Goal: Information Seeking & Learning: Learn about a topic

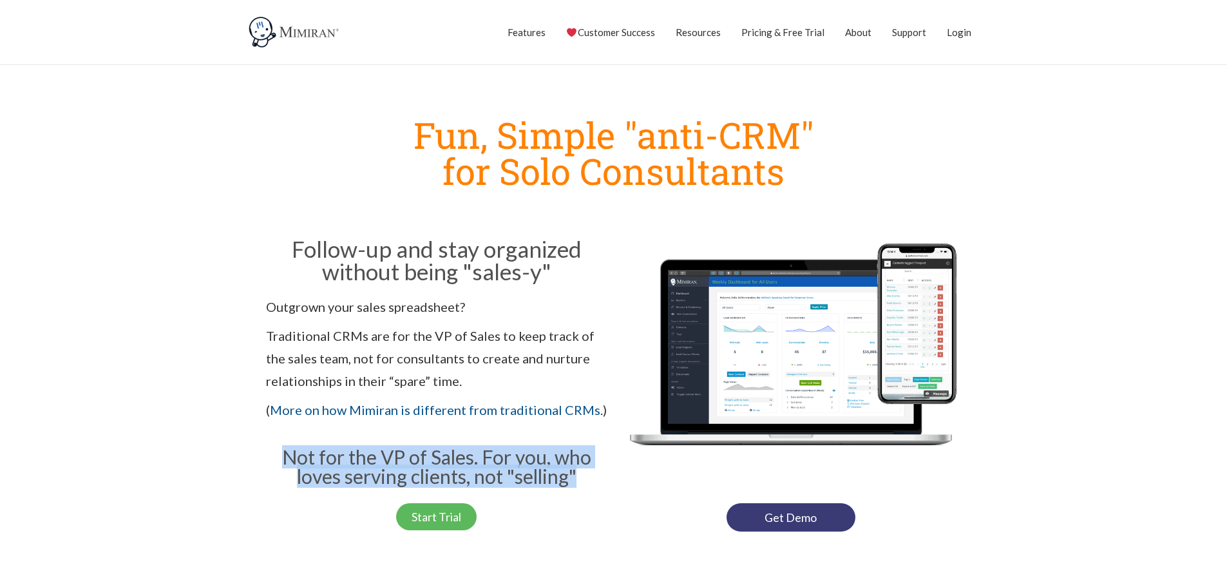
drag, startPoint x: 281, startPoint y: 457, endPoint x: 590, endPoint y: 478, distance: 309.2
click at [590, 478] on h3 "Not for the VP of Sales. For you, who loves serving clients, not "selling"" at bounding box center [436, 466] width 341 height 39
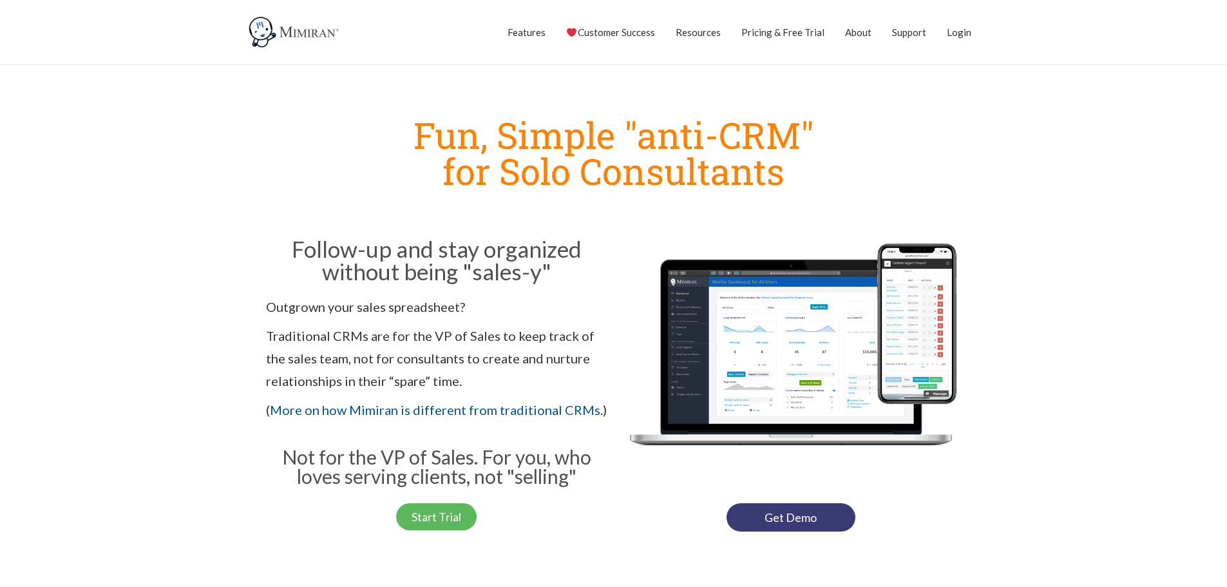
click at [354, 252] on h2 "Follow-up and stay organized without being "sales-y"" at bounding box center [436, 260] width 341 height 45
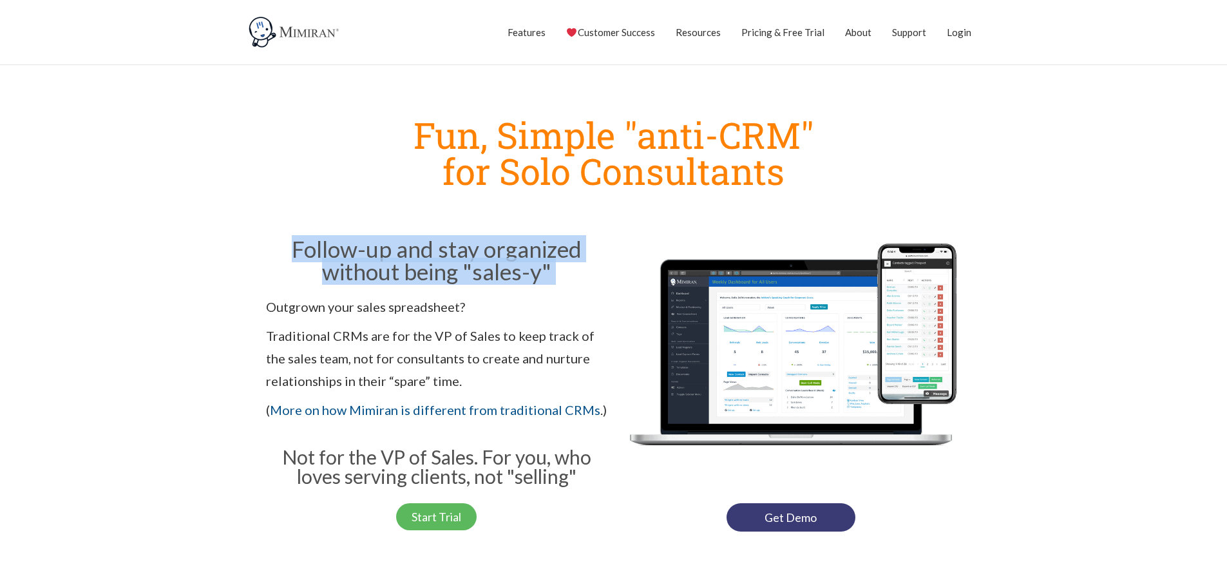
click at [354, 252] on h2 "Follow-up and stay organized without being "sales-y"" at bounding box center [436, 260] width 341 height 45
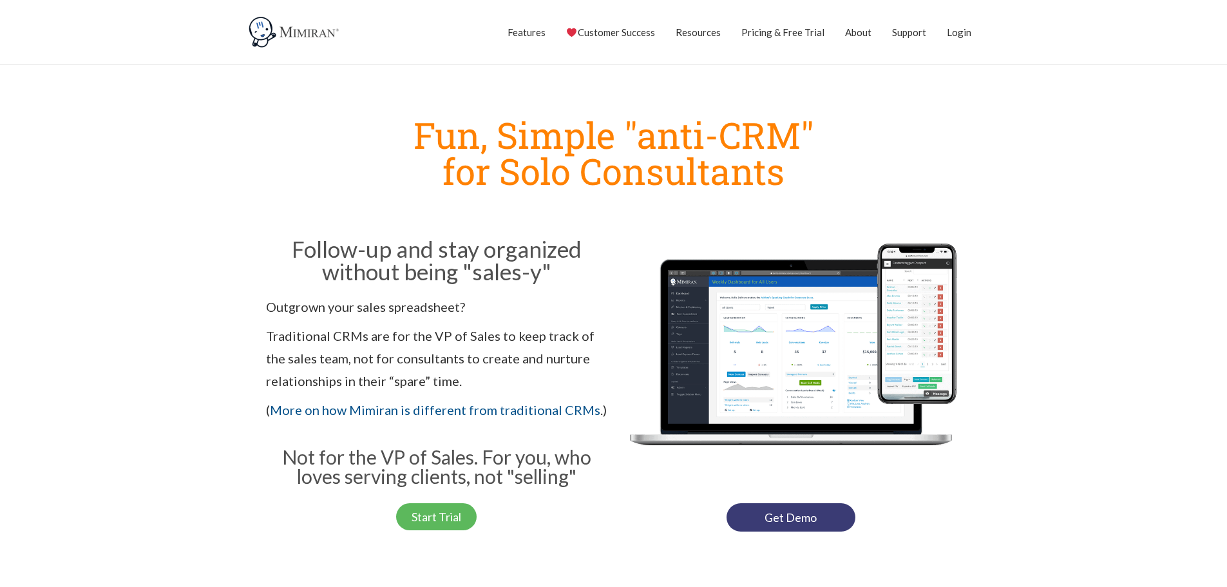
click at [291, 308] on p "Outgrown your sales spreadsheet?" at bounding box center [436, 307] width 341 height 23
click at [304, 352] on p "Traditional CRMs are for the VP of Sales to keep track of the sales team, not f…" at bounding box center [436, 359] width 341 height 68
click at [304, 351] on p "Traditional CRMs are for the VP of Sales to keep track of the sales team, not f…" at bounding box center [436, 359] width 341 height 68
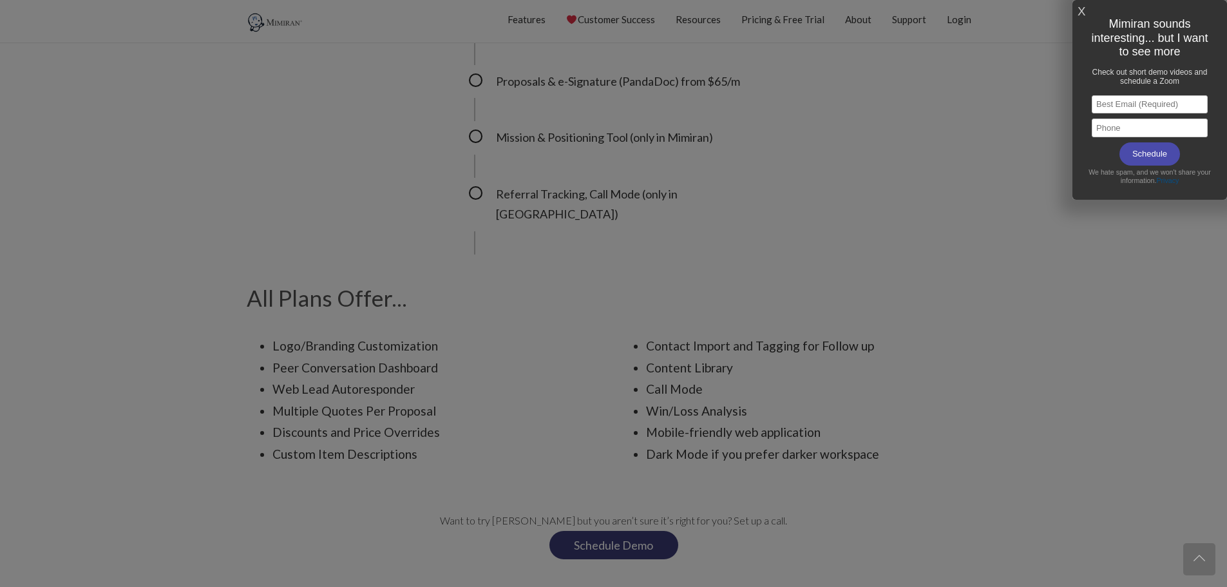
scroll to position [1395, 0]
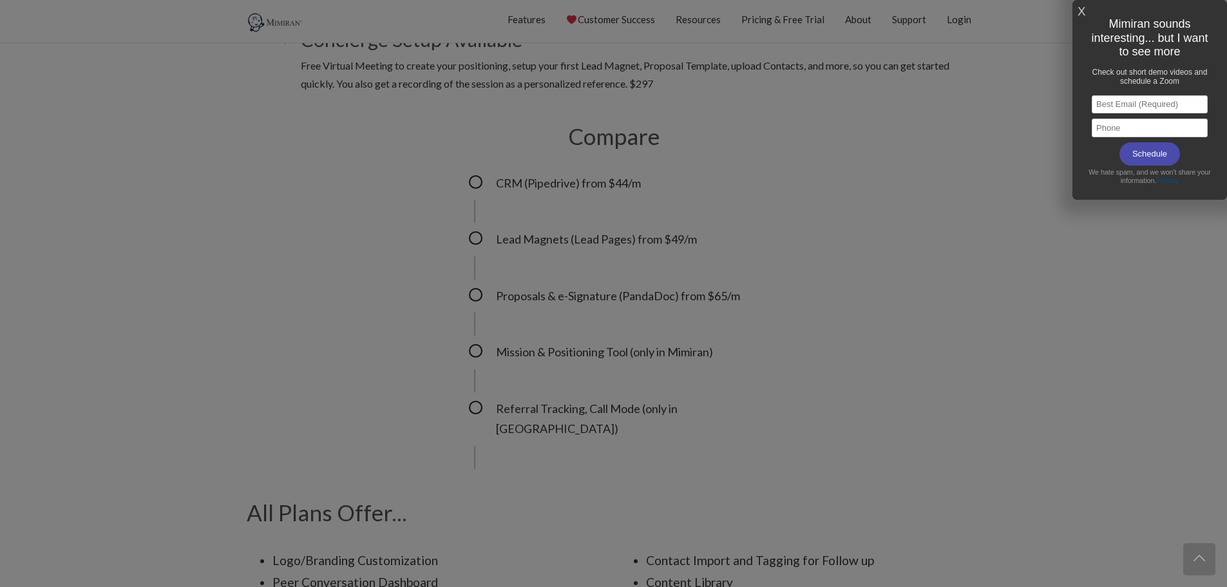
click at [1077, 2] on div "X Mimiran sounds interesting... but I want to see more Check out short demo vid…" at bounding box center [1149, 100] width 155 height 200
click at [1080, 7] on link "X" at bounding box center [1081, 11] width 8 height 21
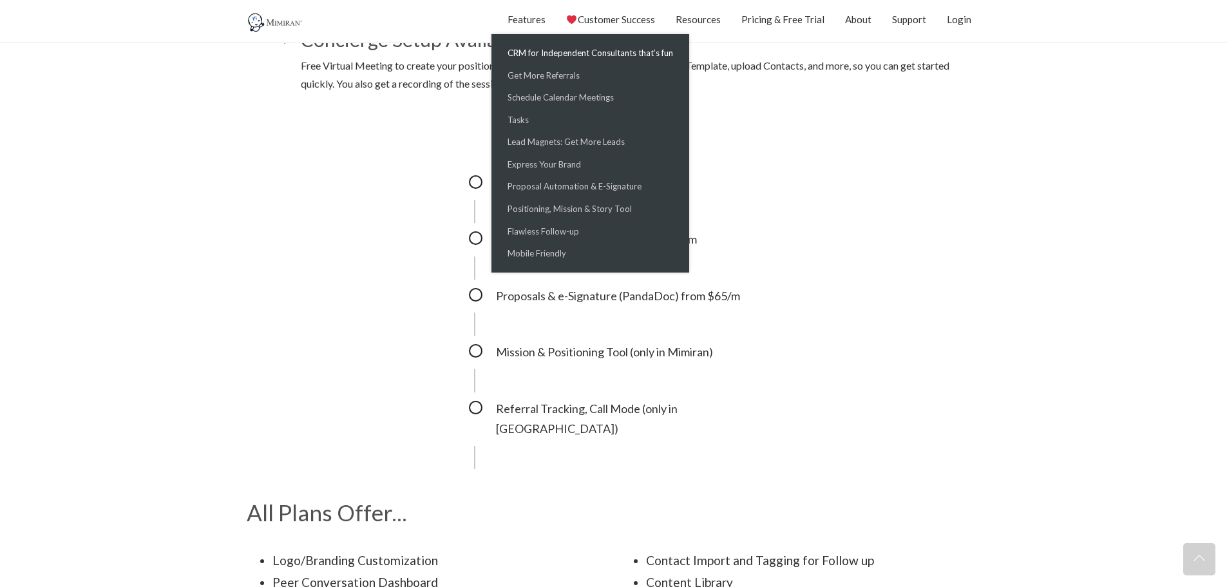
click at [543, 49] on link "CRM for Independent Consultants that’s fun" at bounding box center [590, 53] width 191 height 23
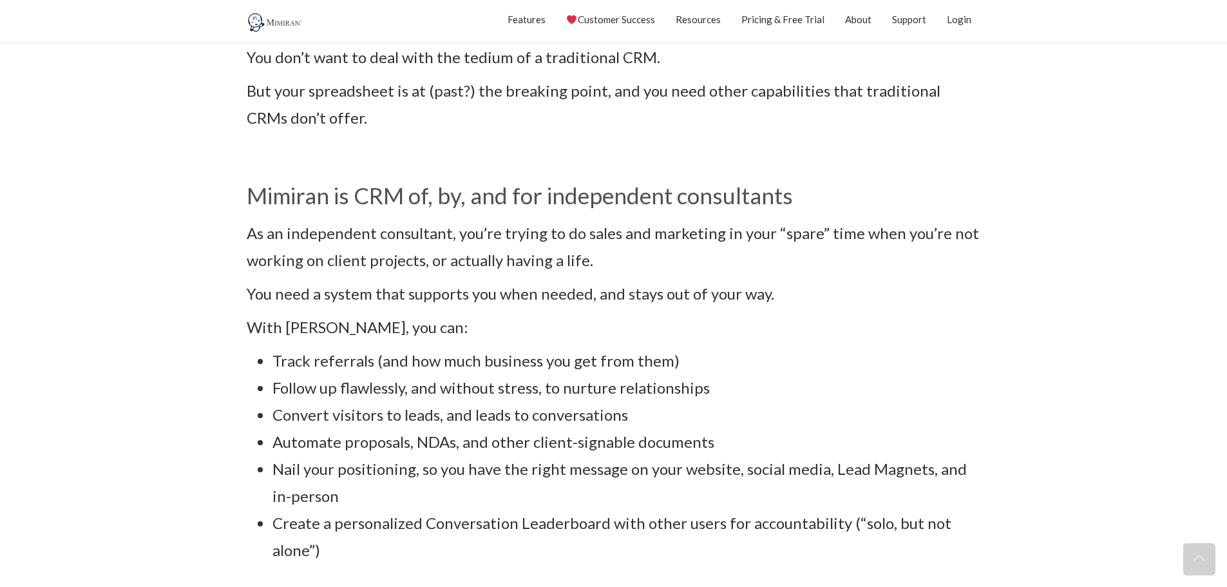
scroll to position [536, 0]
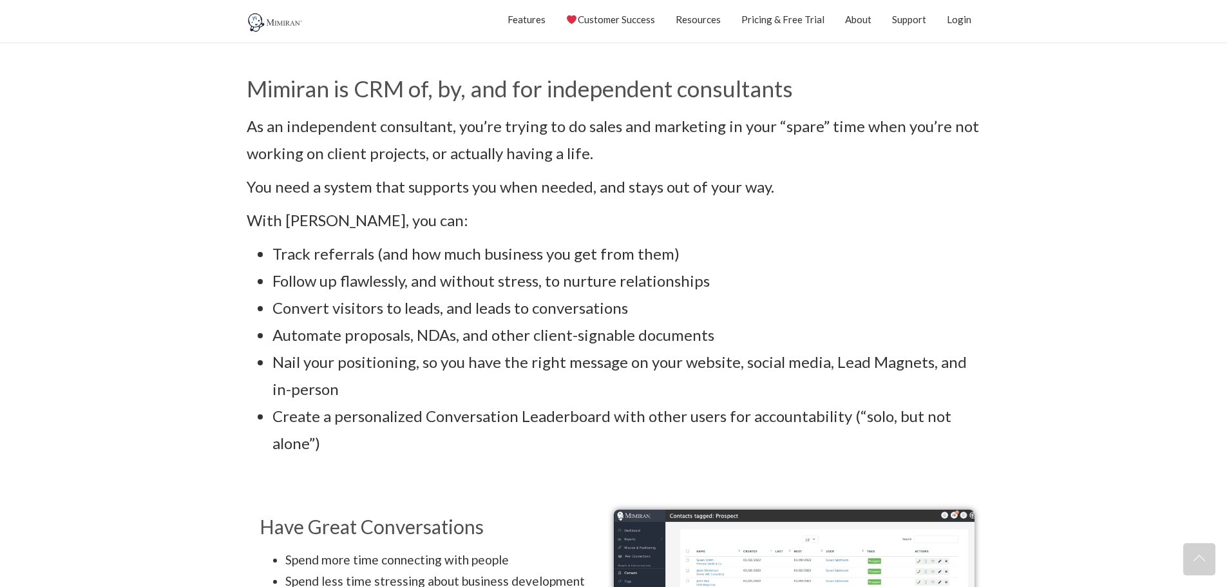
click at [305, 259] on li "Track referrals (and how much business you get from them)" at bounding box center [626, 253] width 708 height 27
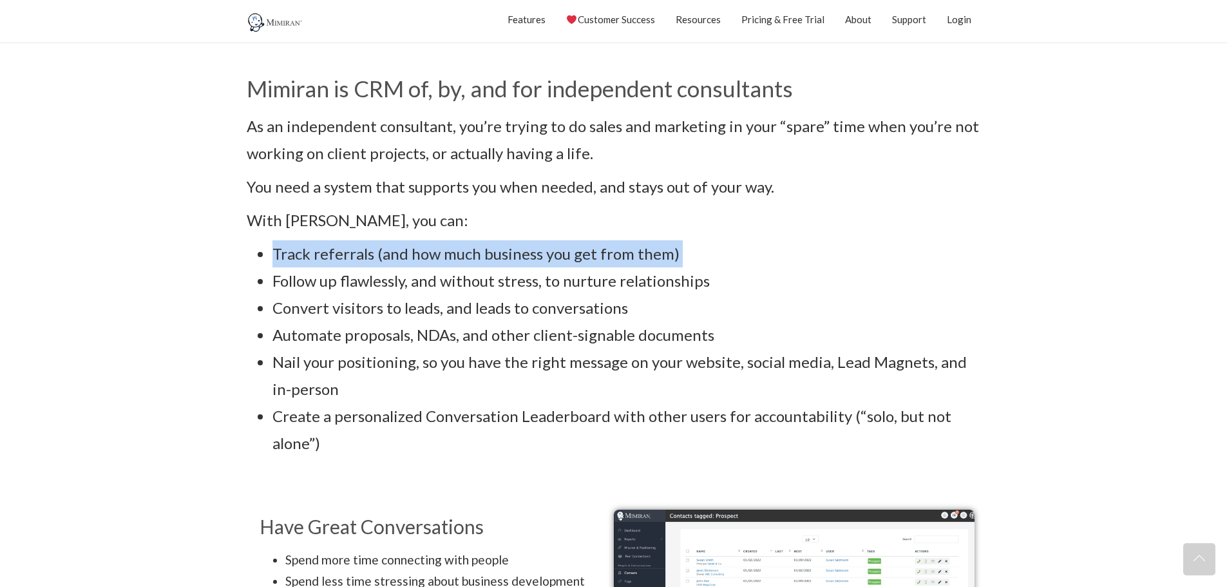
click at [305, 259] on li "Track referrals (and how much business you get from them)" at bounding box center [626, 253] width 708 height 27
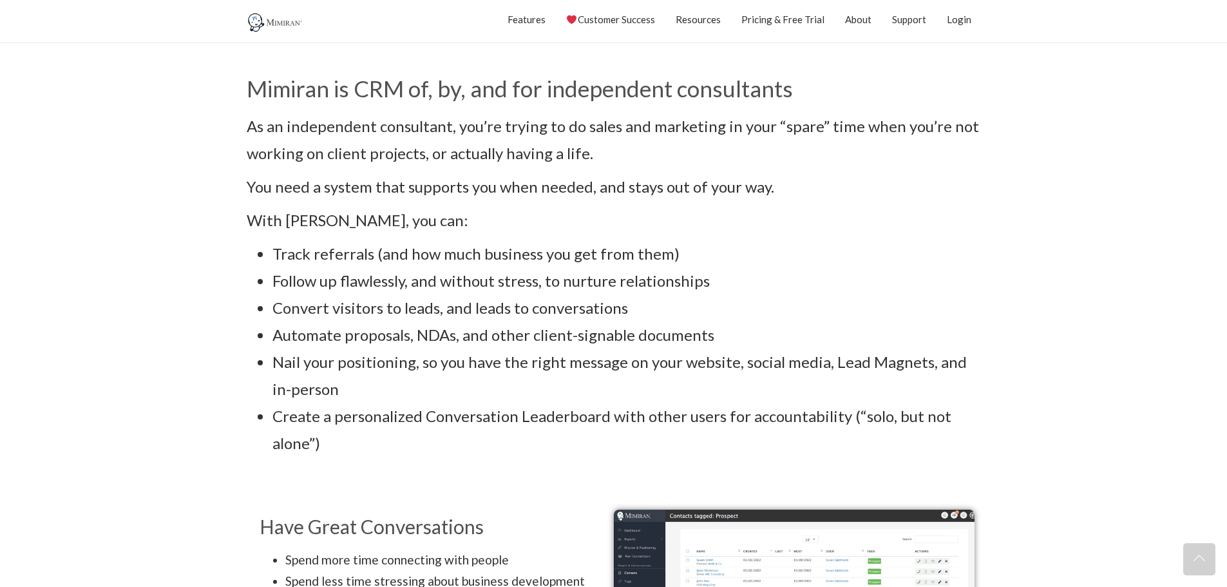
click at [311, 284] on li "Follow up flawlessly, and without stress, to nurture relationships" at bounding box center [626, 280] width 708 height 27
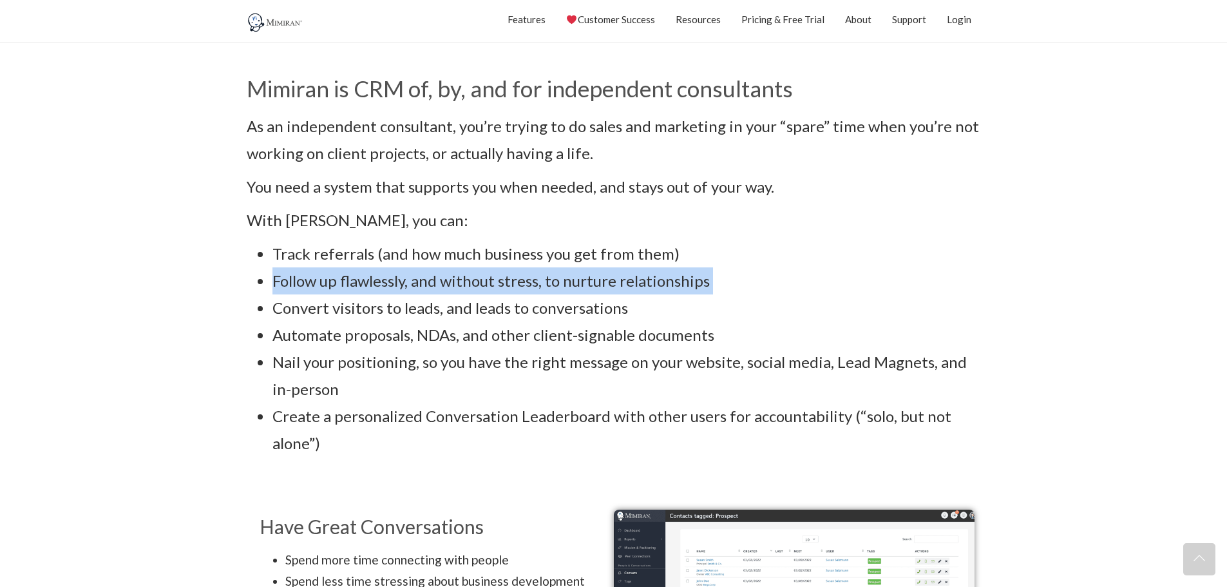
click at [311, 284] on li "Follow up flawlessly, and without stress, to nurture relationships" at bounding box center [626, 280] width 708 height 27
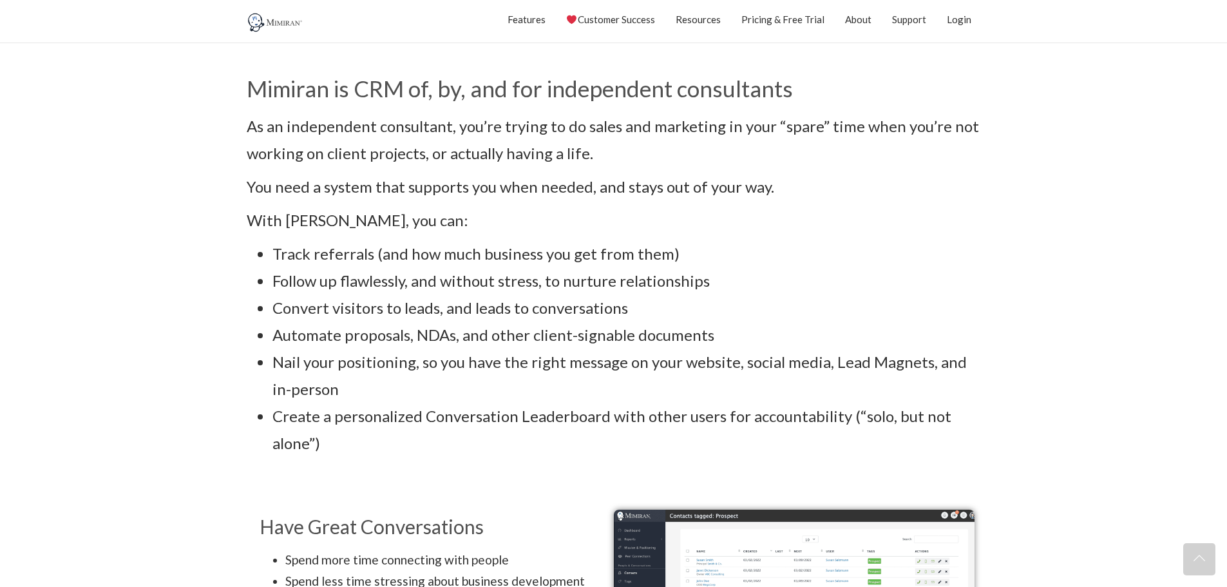
click at [328, 307] on li "Convert visitors to leads, and leads to conversations" at bounding box center [626, 307] width 708 height 27
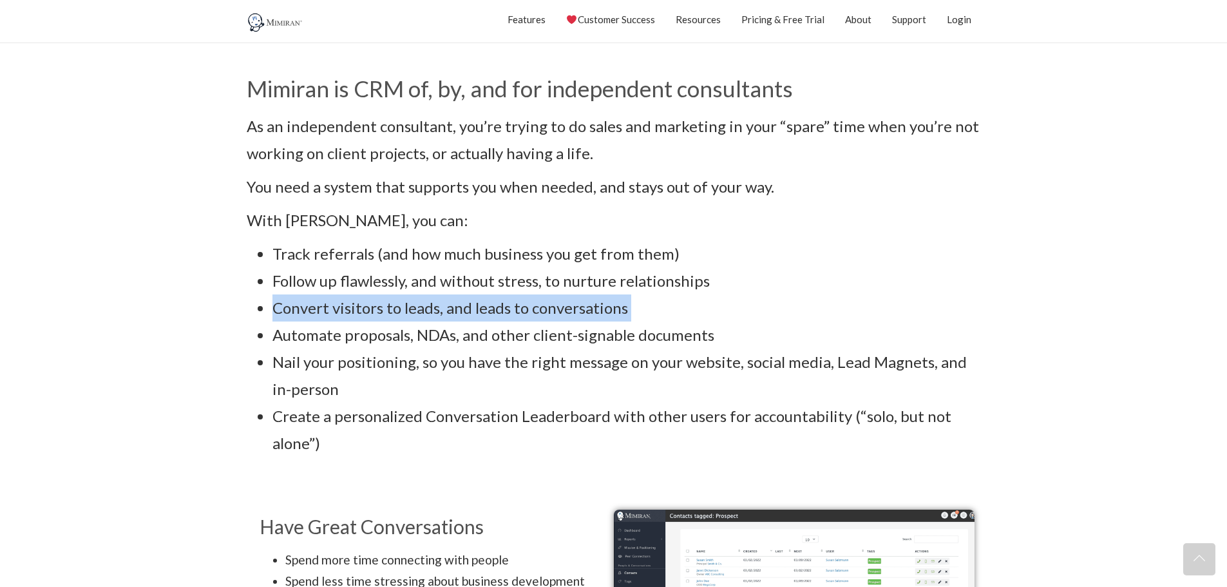
click at [328, 307] on li "Convert visitors to leads, and leads to conversations" at bounding box center [626, 307] width 708 height 27
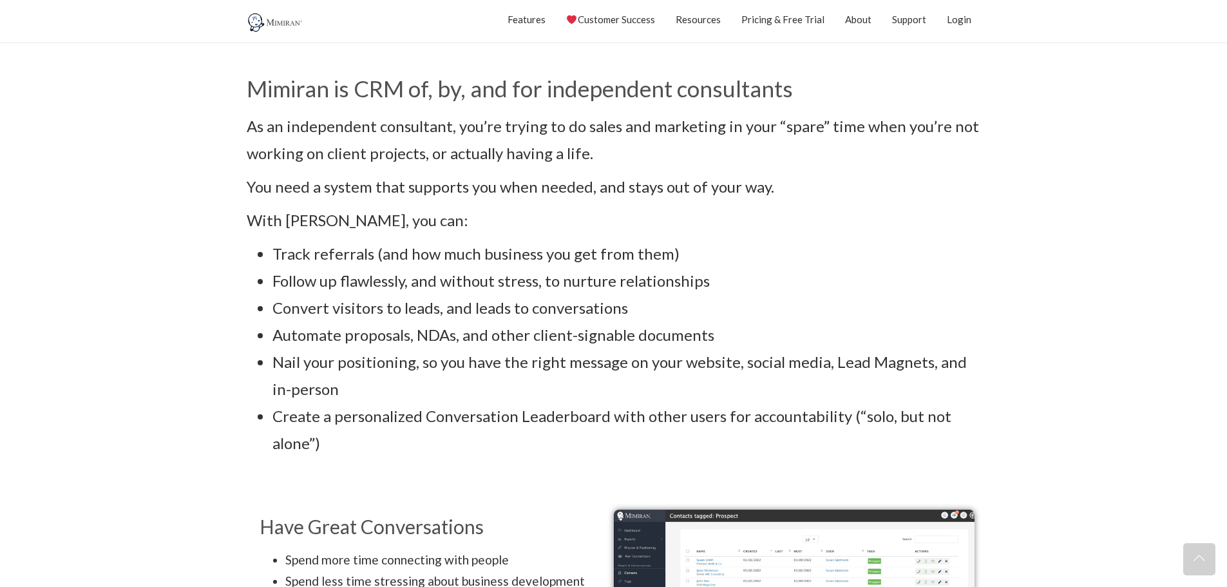
click at [336, 331] on li "Automate proposals, NDAs, and other client-signable documents" at bounding box center [626, 334] width 708 height 27
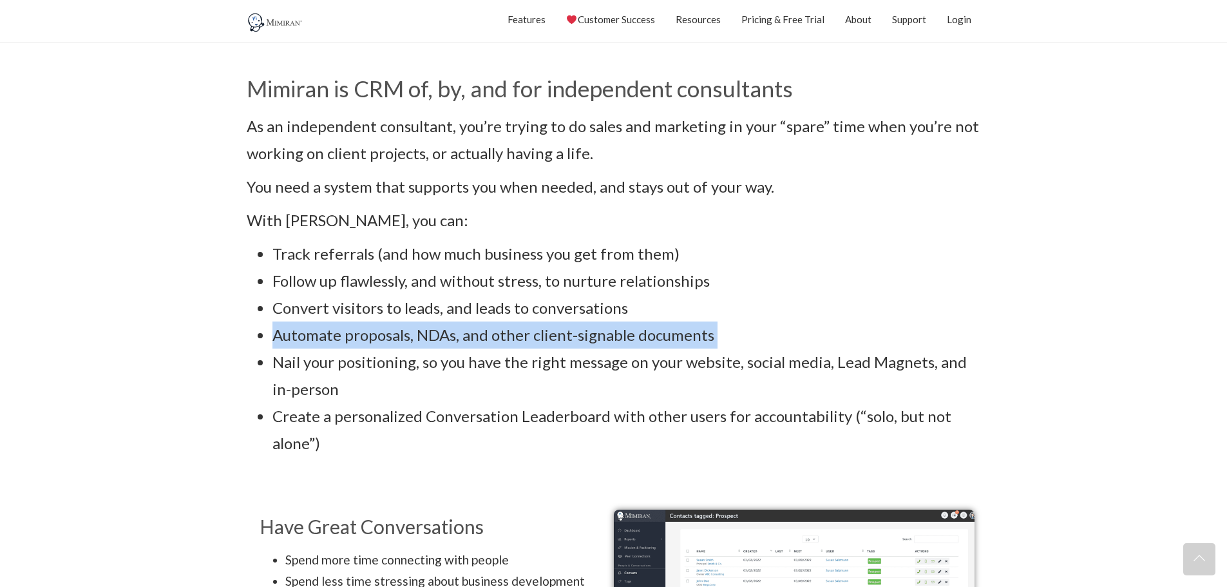
click at [336, 331] on li "Automate proposals, NDAs, and other client-signable documents" at bounding box center [626, 334] width 708 height 27
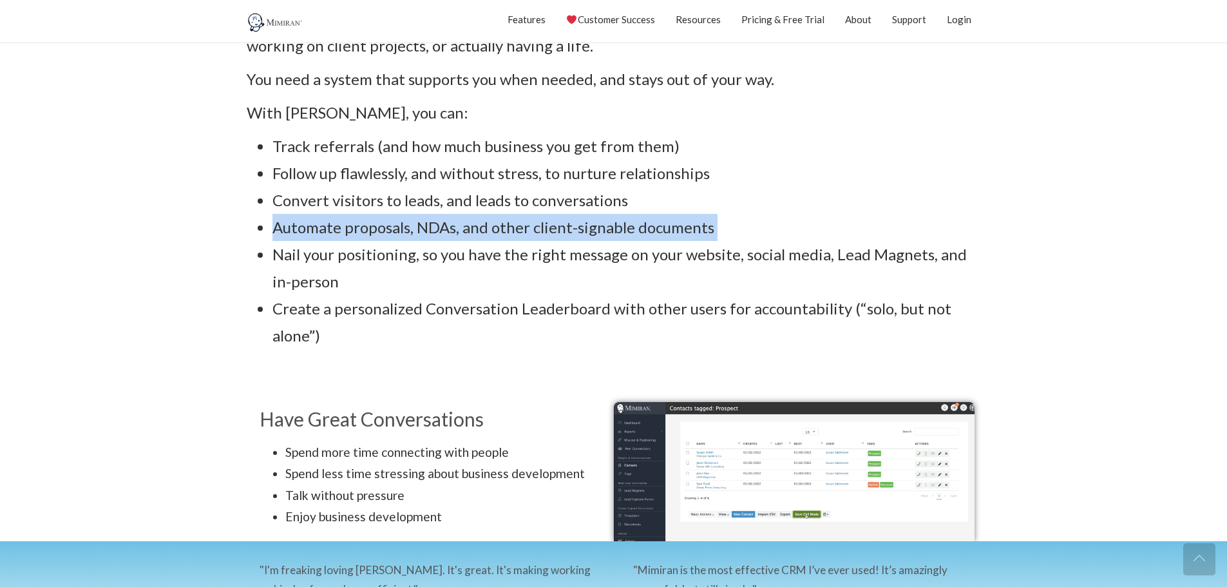
scroll to position [751, 0]
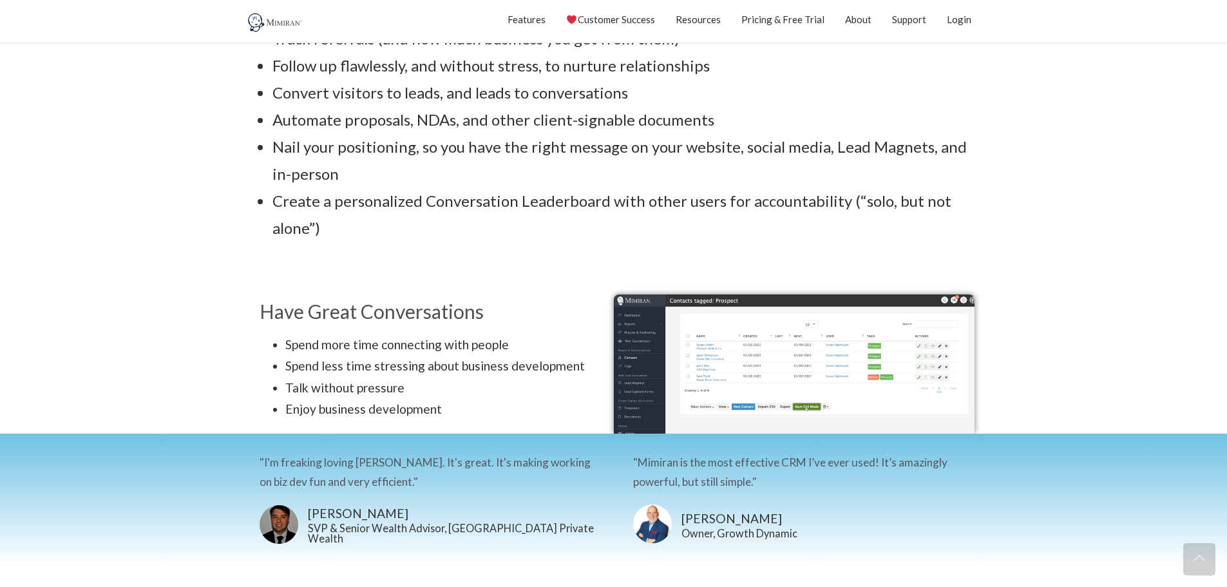
click at [318, 148] on li "Nail your positioning, so you have the right message on your website, social me…" at bounding box center [626, 160] width 708 height 54
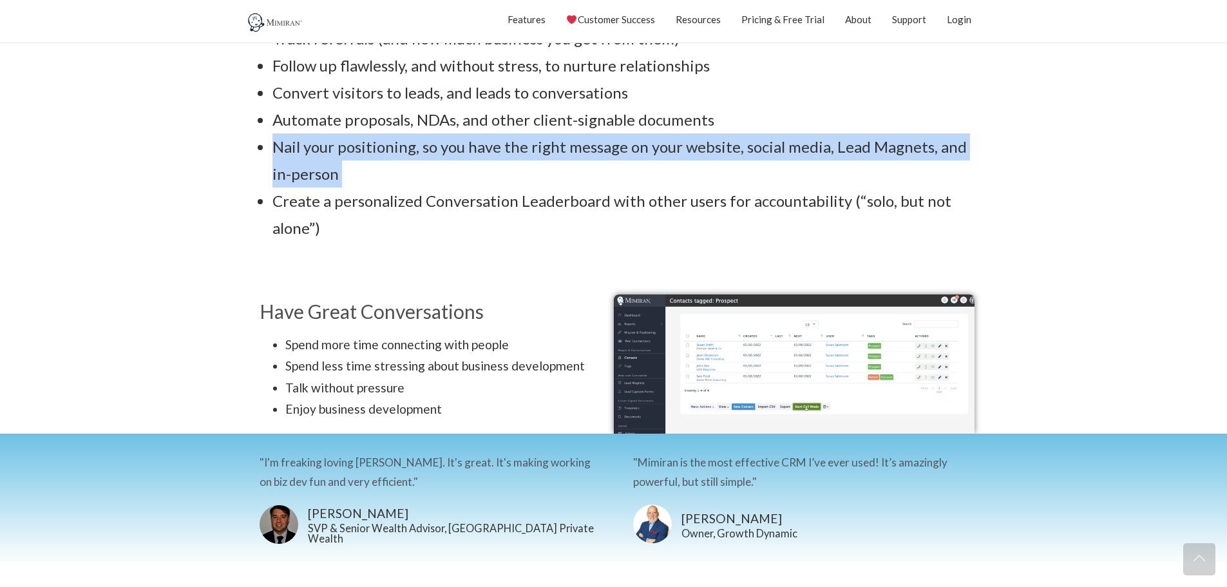
click at [318, 148] on li "Nail your positioning, so you have the right message on your website, social me…" at bounding box center [626, 160] width 708 height 54
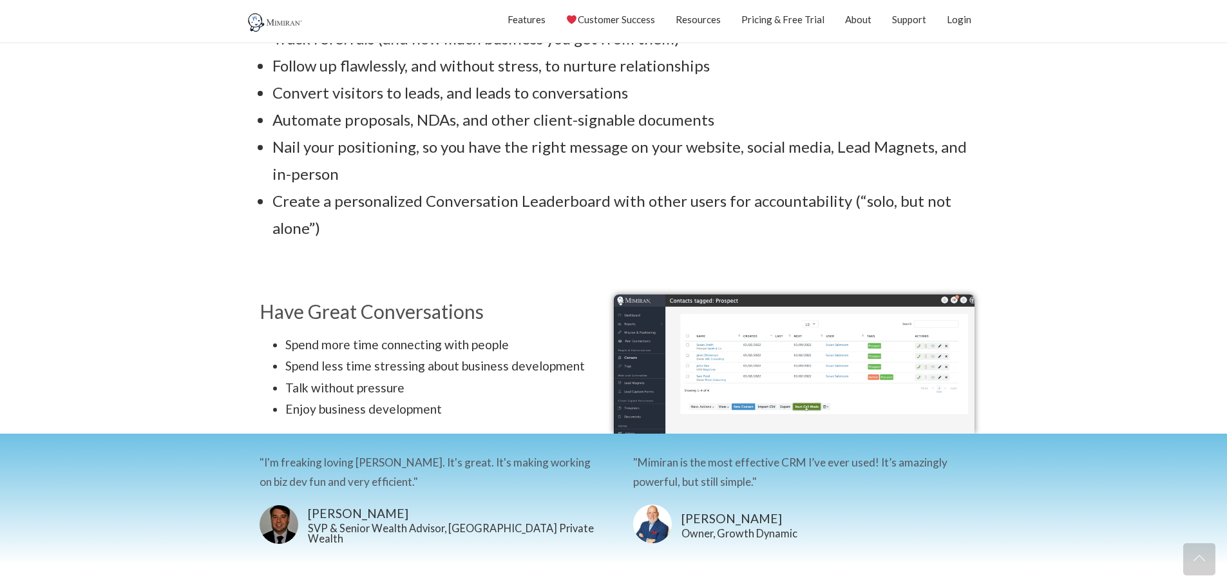
click at [317, 204] on li "Create a personalized Conversation Leaderboard with other users for accountabil…" at bounding box center [626, 214] width 708 height 54
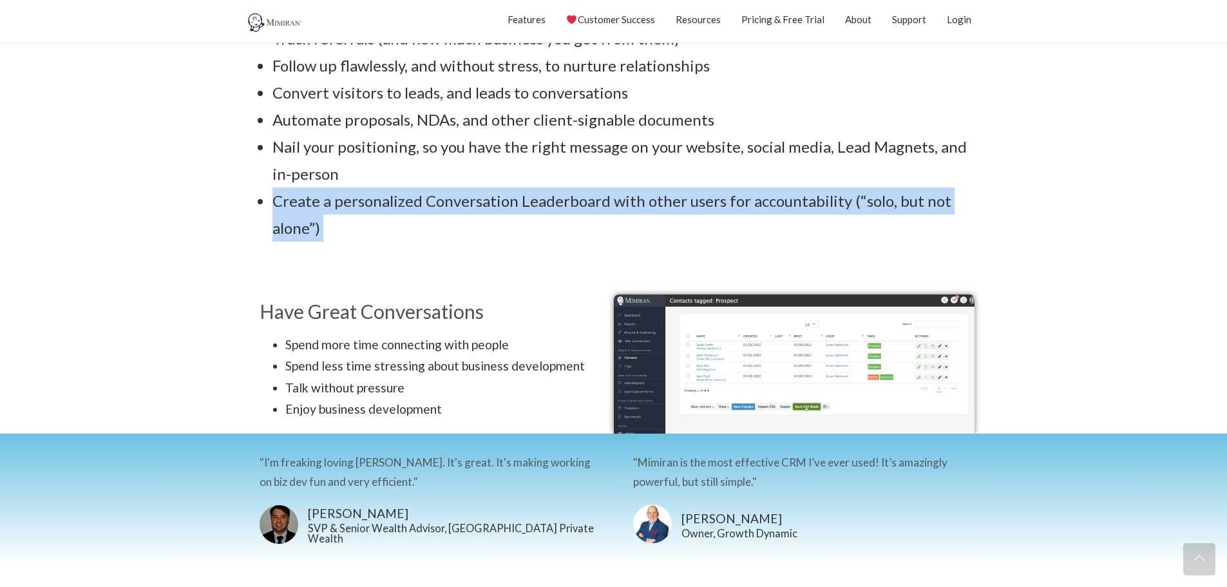
click at [317, 204] on li "Create a personalized Conversation Leaderboard with other users for accountabil…" at bounding box center [626, 214] width 708 height 54
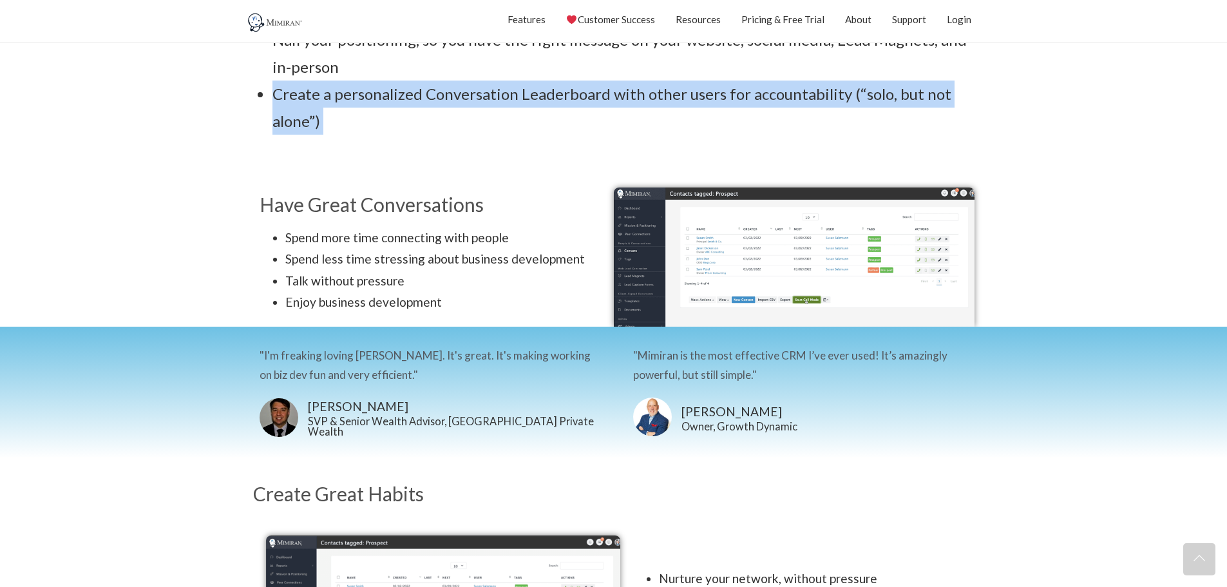
scroll to position [966, 0]
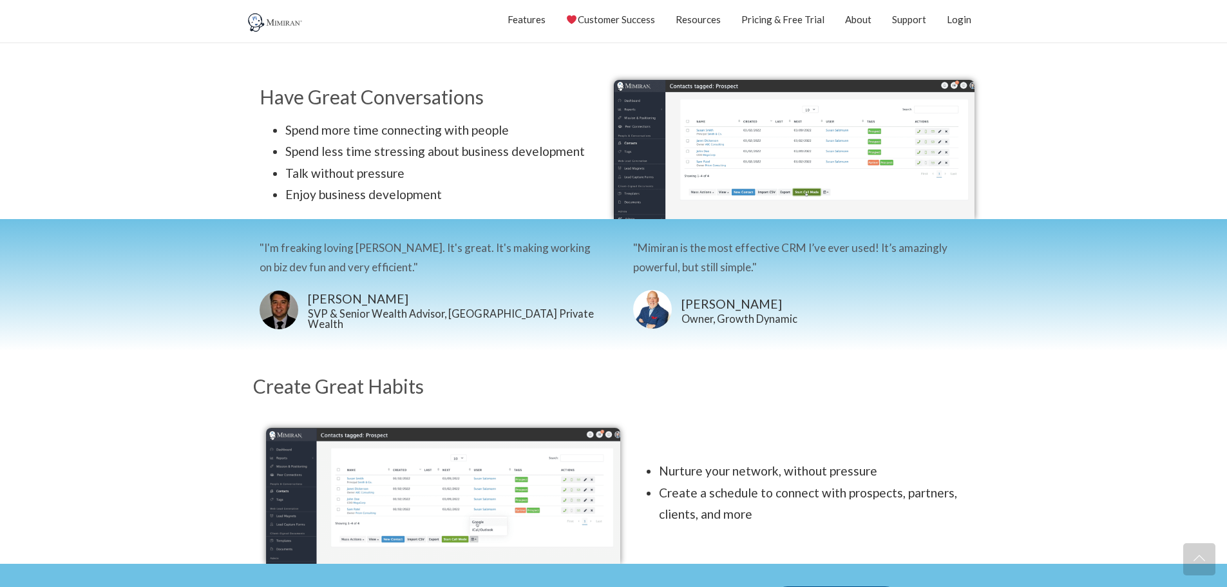
click at [367, 131] on li "Spend more time connecting with people" at bounding box center [446, 130] width 322 height 22
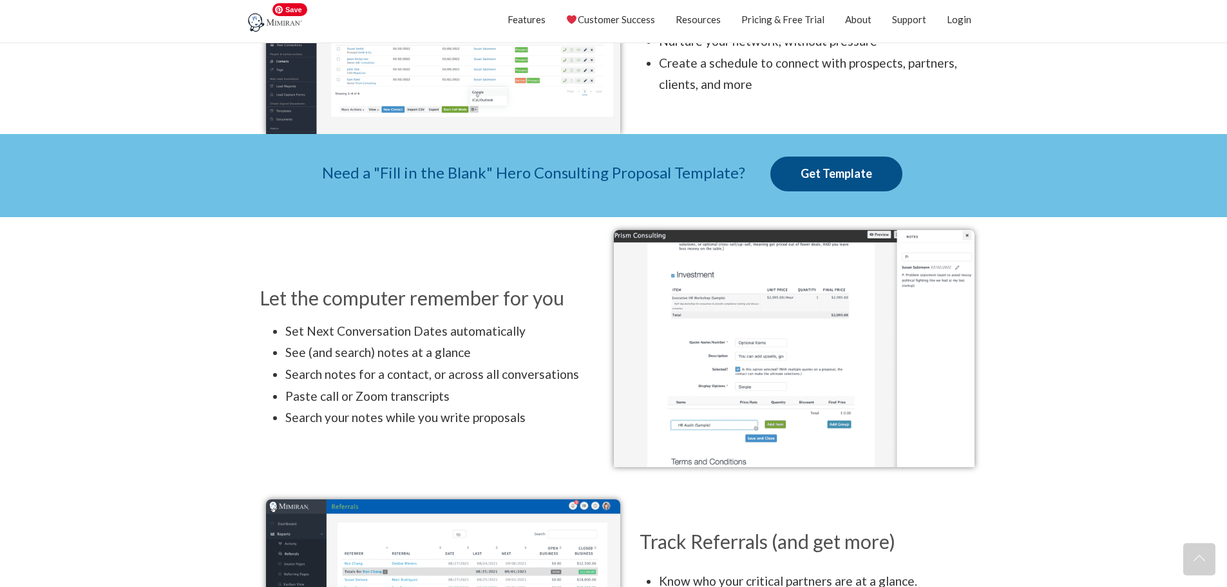
scroll to position [1502, 0]
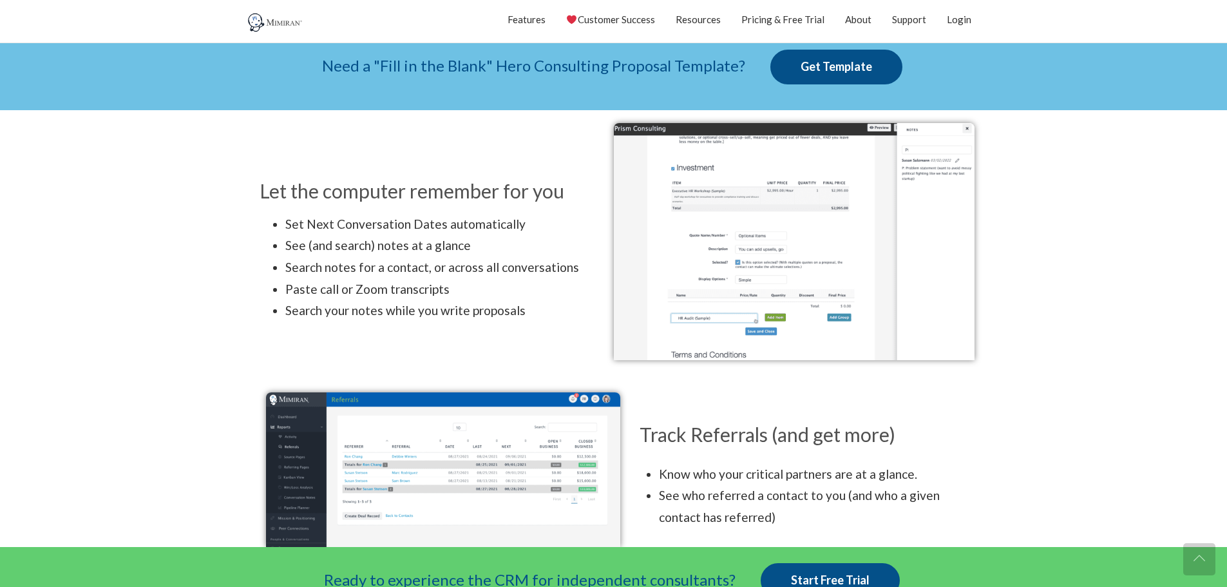
click at [440, 193] on h3 "Let the computer remember for you" at bounding box center [433, 190] width 348 height 19
click at [348, 223] on li "Set Next Conversation Dates automatically" at bounding box center [446, 224] width 322 height 22
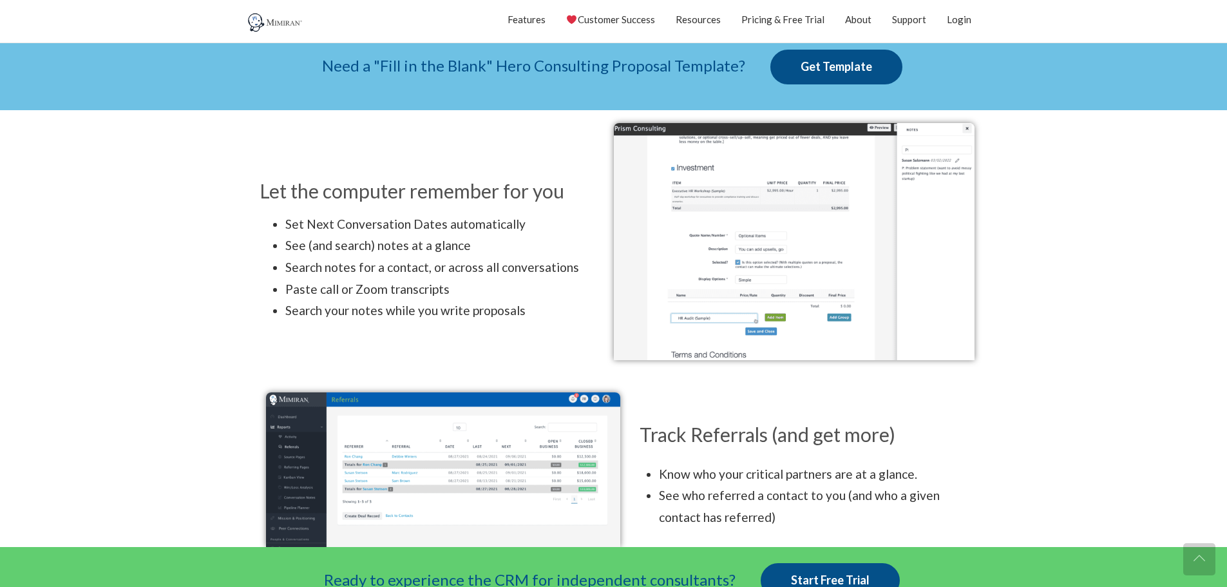
click at [292, 251] on li "See (and search) notes at a glance" at bounding box center [446, 245] width 322 height 22
click at [386, 243] on li "See (and search) notes at a glance" at bounding box center [446, 245] width 322 height 22
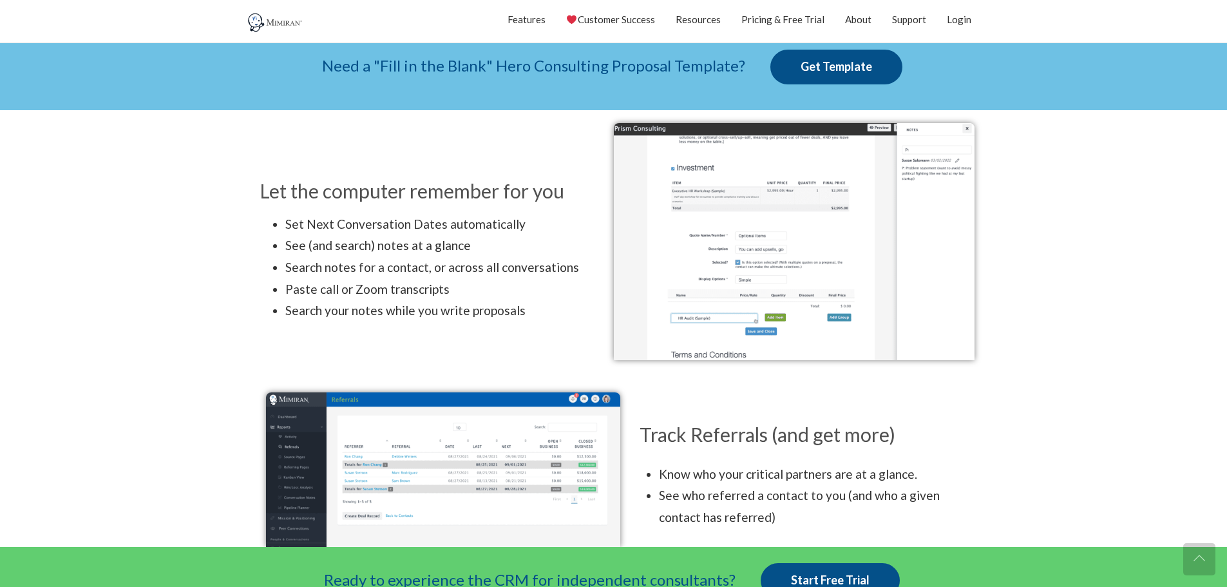
click at [338, 259] on li "Search notes for a contact, or across all conversations" at bounding box center [446, 267] width 322 height 22
click at [343, 286] on li "Paste call or Zoom transcripts" at bounding box center [446, 289] width 322 height 22
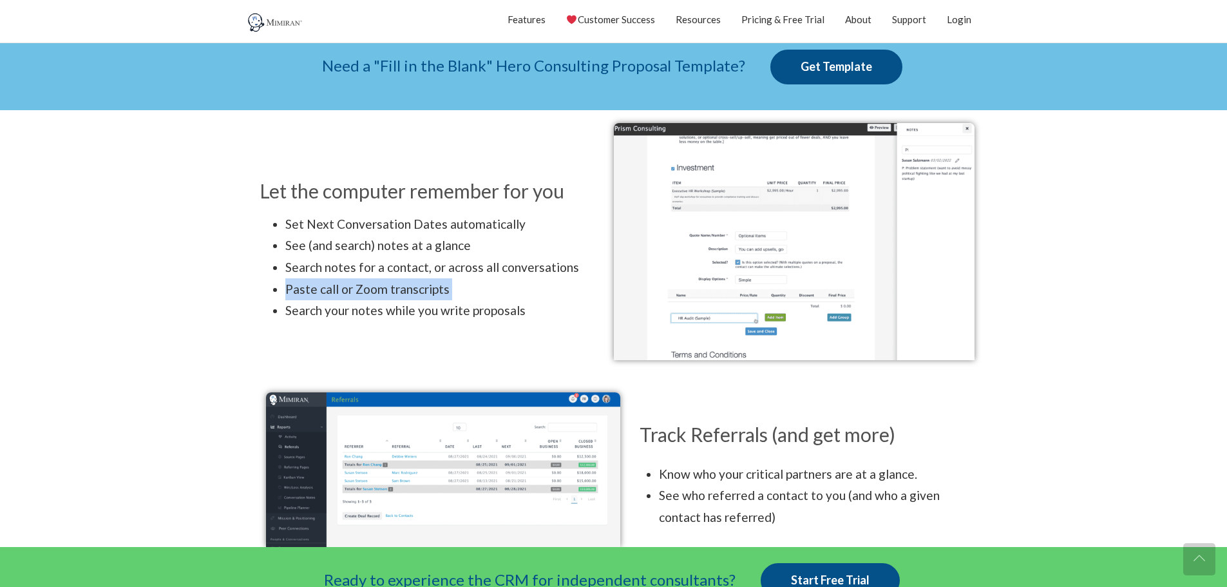
click at [343, 286] on li "Paste call or Zoom transcripts" at bounding box center [446, 289] width 322 height 22
click at [337, 308] on li "Search your notes while you write proposals" at bounding box center [446, 310] width 322 height 22
click at [434, 310] on li "Search your notes while you write proposals" at bounding box center [446, 310] width 322 height 22
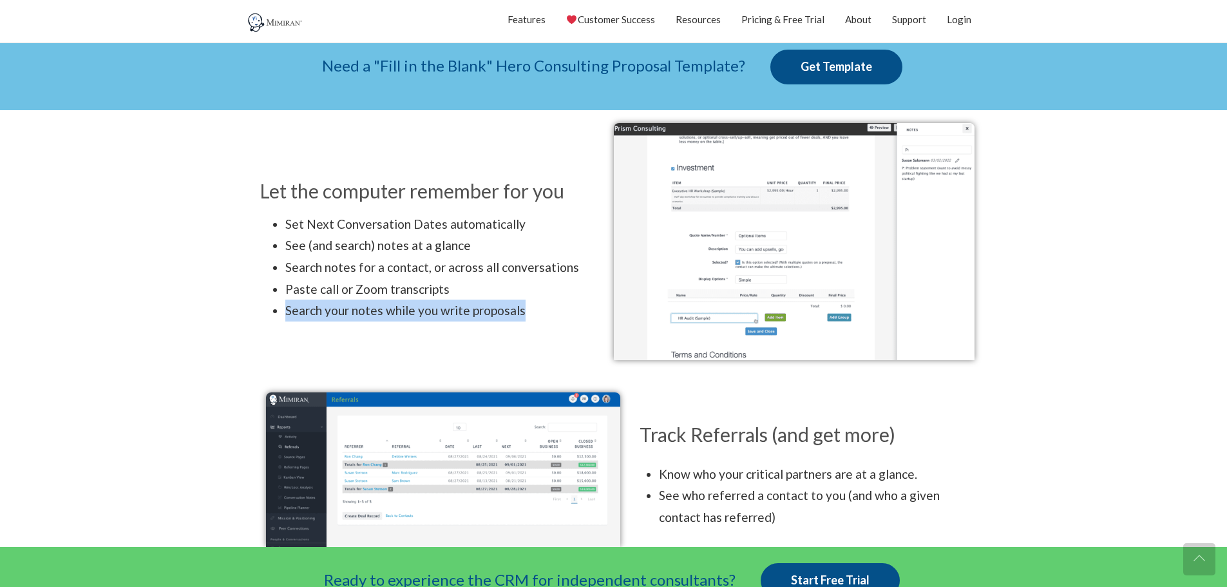
click at [434, 310] on li "Search your notes while you write proposals" at bounding box center [446, 310] width 322 height 22
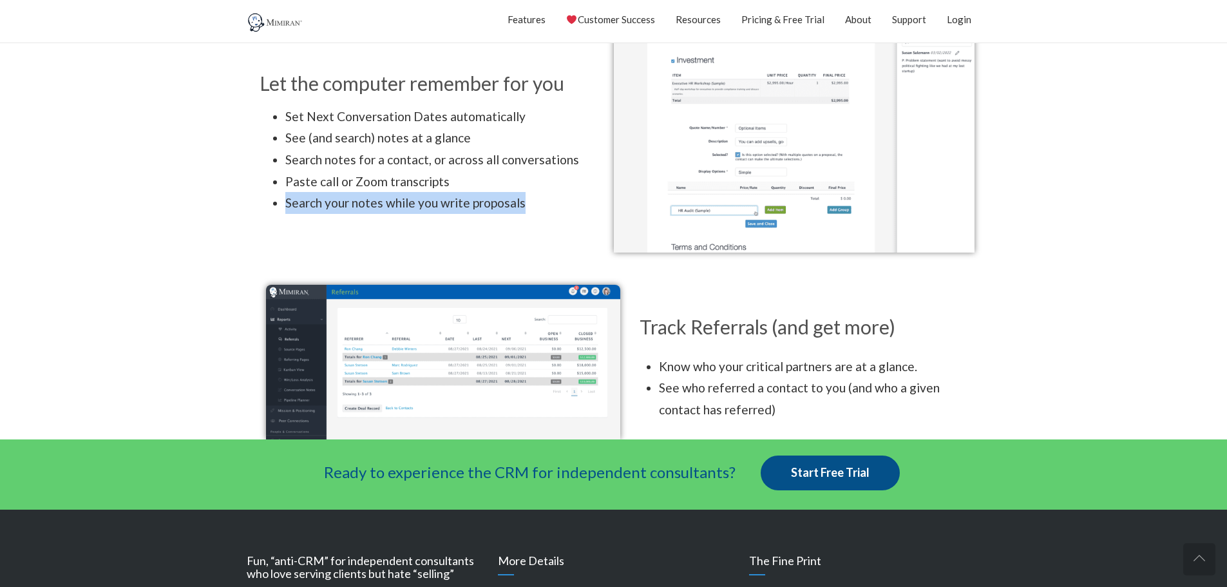
scroll to position [1717, 0]
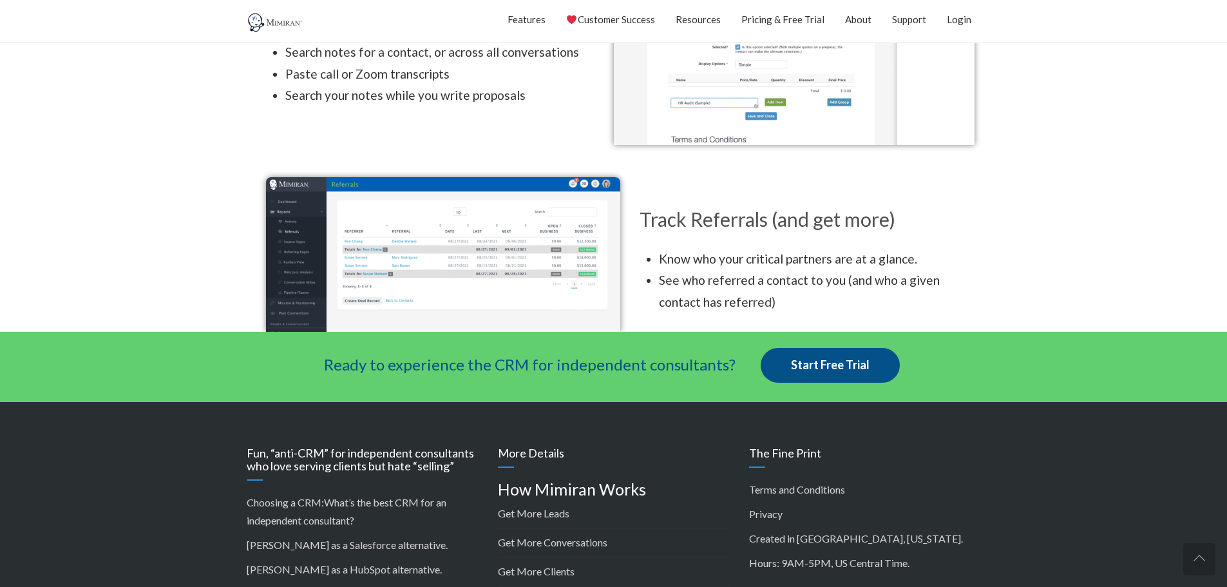
click at [693, 216] on h3 "Track Referrals (and get more)" at bounding box center [806, 218] width 335 height 19
click at [763, 258] on li "Know who your critical partners are at a glance." at bounding box center [817, 259] width 316 height 22
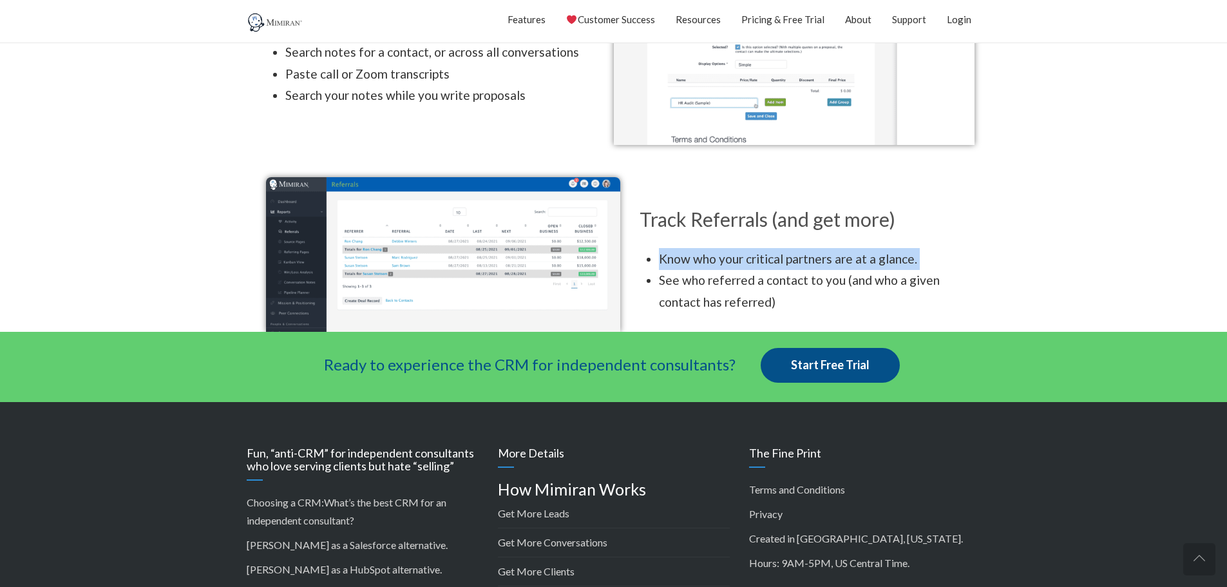
click at [763, 258] on li "Know who your critical partners are at a glance." at bounding box center [817, 259] width 316 height 22
click at [738, 273] on li "See who referred a contact to you (and who a given contact has referred)" at bounding box center [817, 290] width 316 height 43
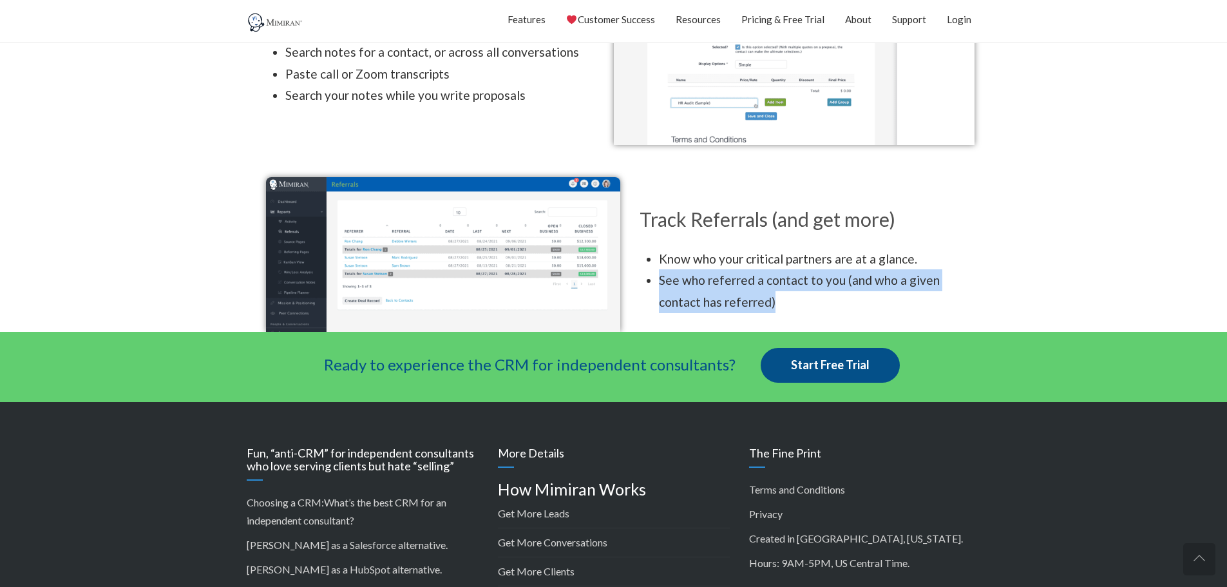
click at [738, 273] on li "See who referred a contact to you (and who a given contact has referred)" at bounding box center [817, 290] width 316 height 43
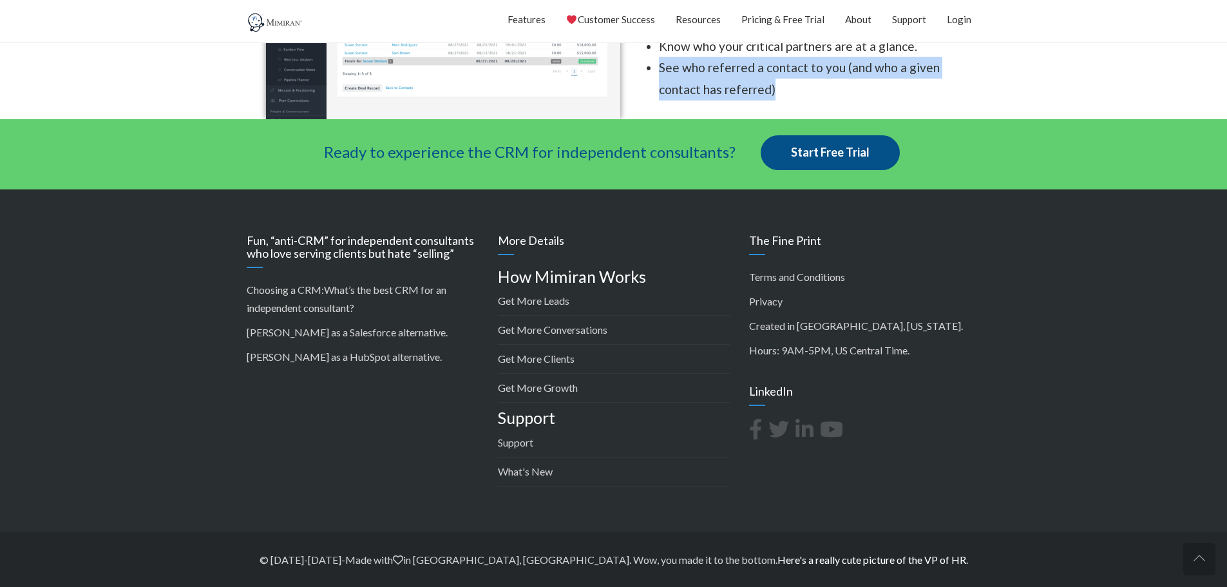
click at [806, 557] on link "Here's a really cute picture of the VP of HR" at bounding box center [871, 559] width 189 height 12
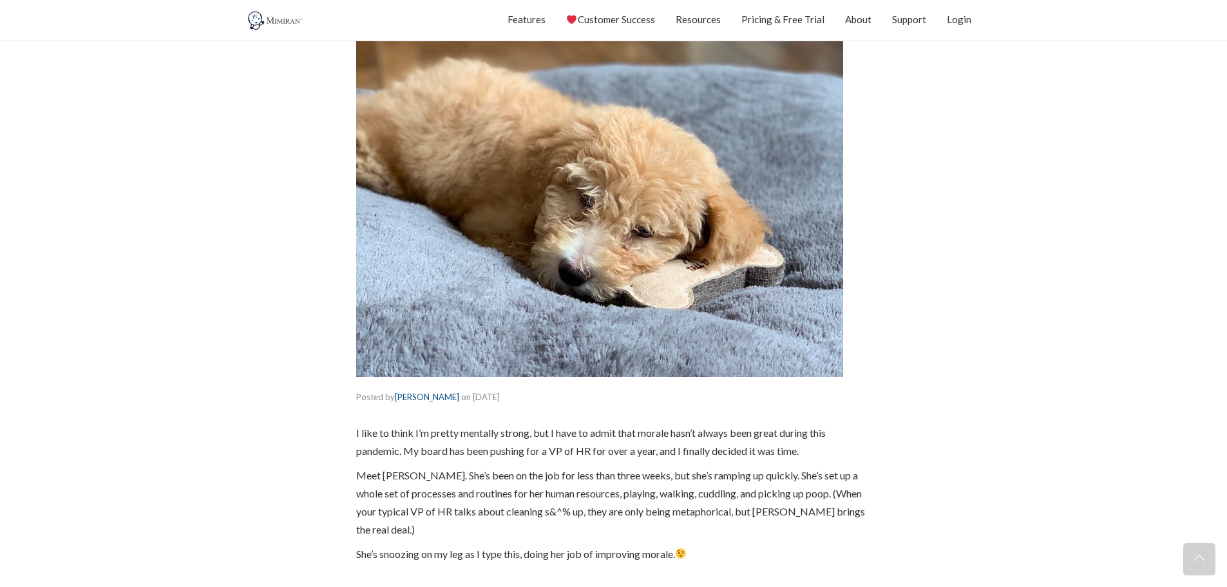
scroll to position [429, 0]
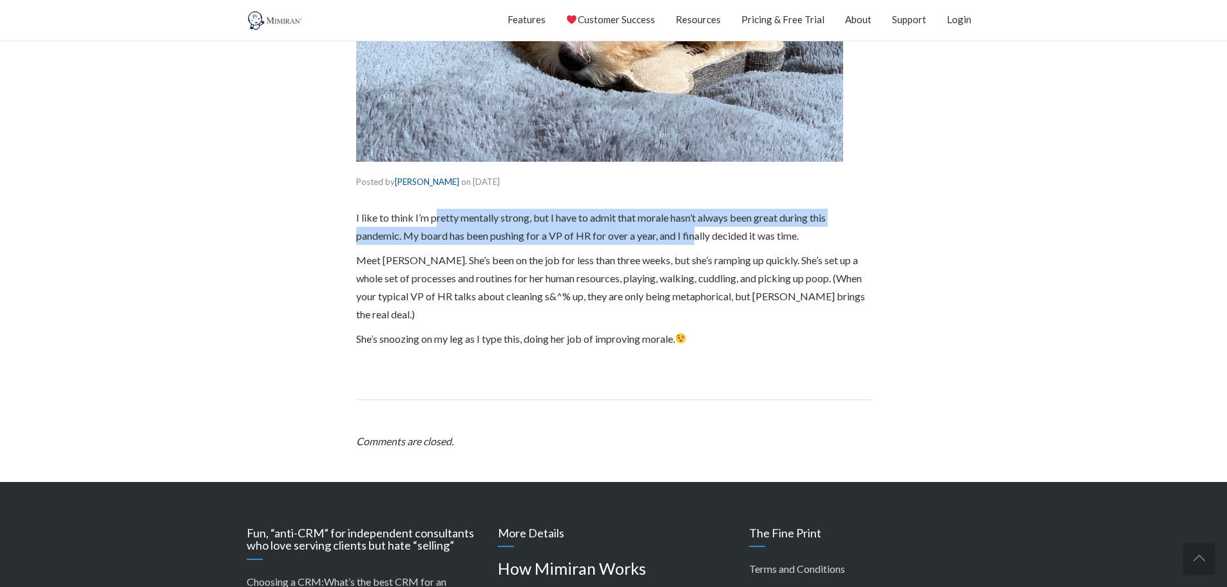
drag, startPoint x: 438, startPoint y: 218, endPoint x: 697, endPoint y: 229, distance: 258.4
click at [697, 229] on p "I like to think I’m pretty mentally strong, but I have to admit that morale has…" at bounding box center [613, 227] width 515 height 36
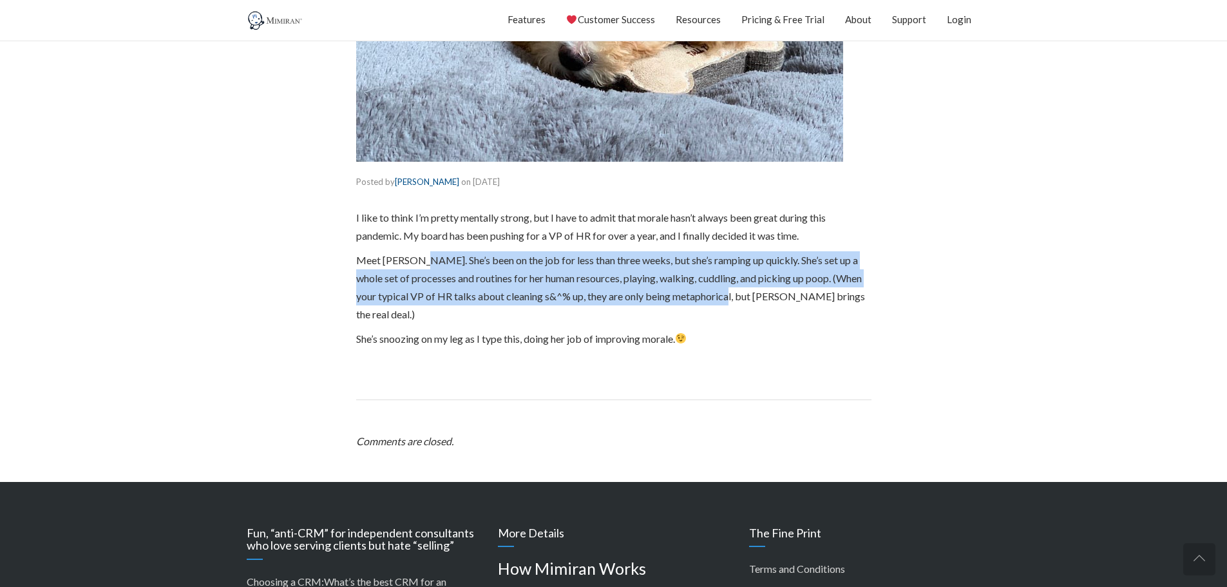
drag, startPoint x: 417, startPoint y: 258, endPoint x: 734, endPoint y: 292, distance: 319.3
click at [734, 292] on p "Meet Barley. She’s been on the job for less than three weeks, but she’s ramping…" at bounding box center [613, 287] width 515 height 72
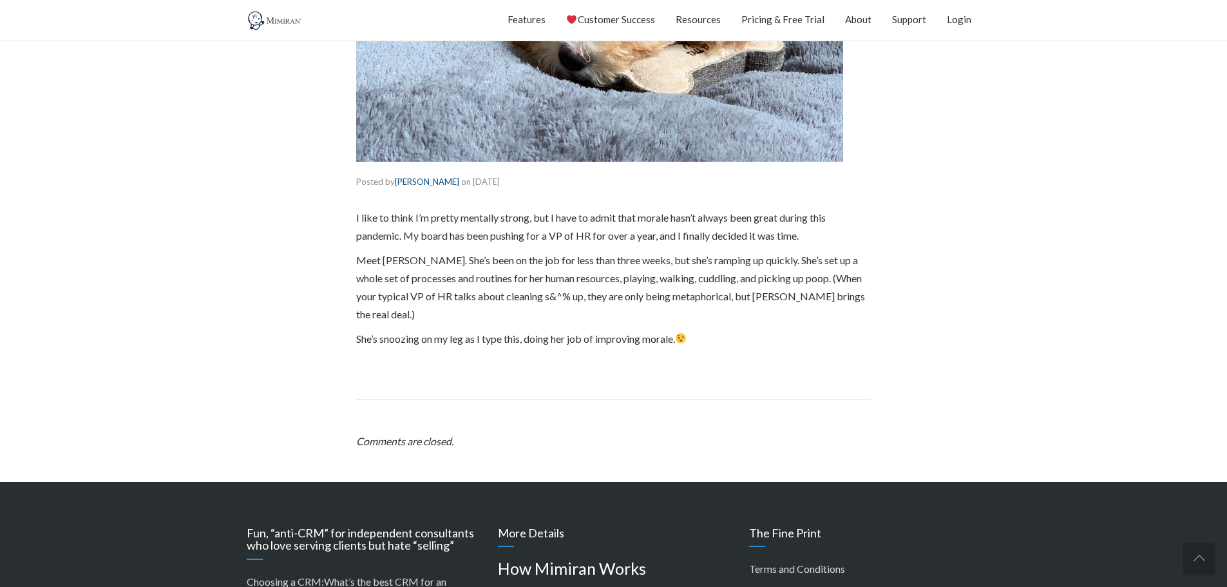
click at [404, 330] on p "She’s snoozing on my leg as I type this, doing her job of improving morale." at bounding box center [613, 339] width 515 height 18
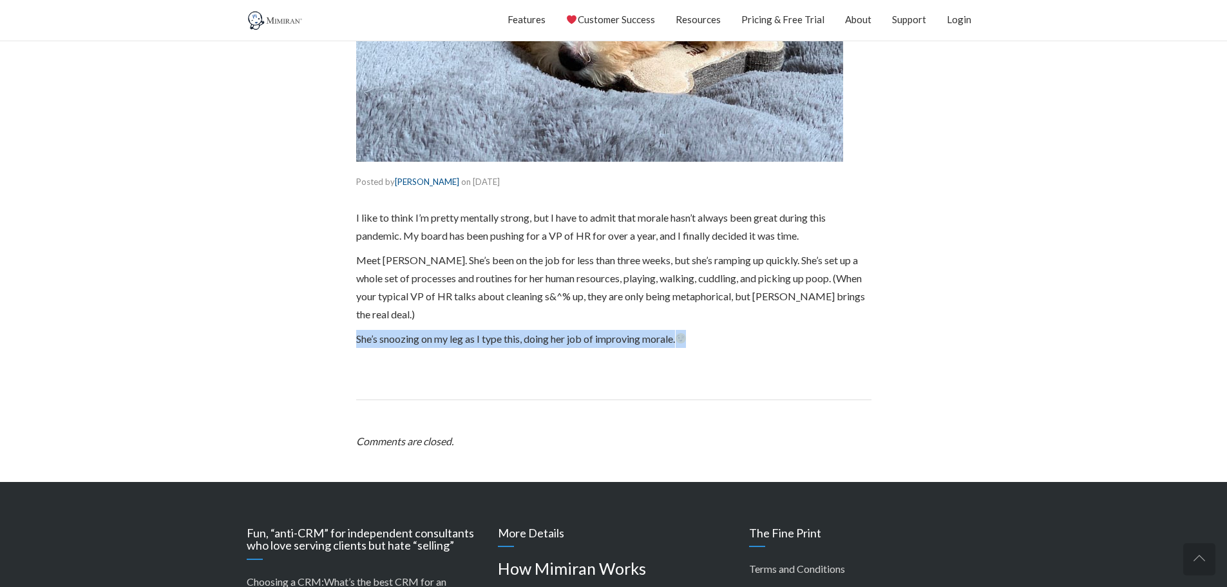
click at [404, 330] on p "She’s snoozing on my leg as I type this, doing her job of improving morale." at bounding box center [613, 339] width 515 height 18
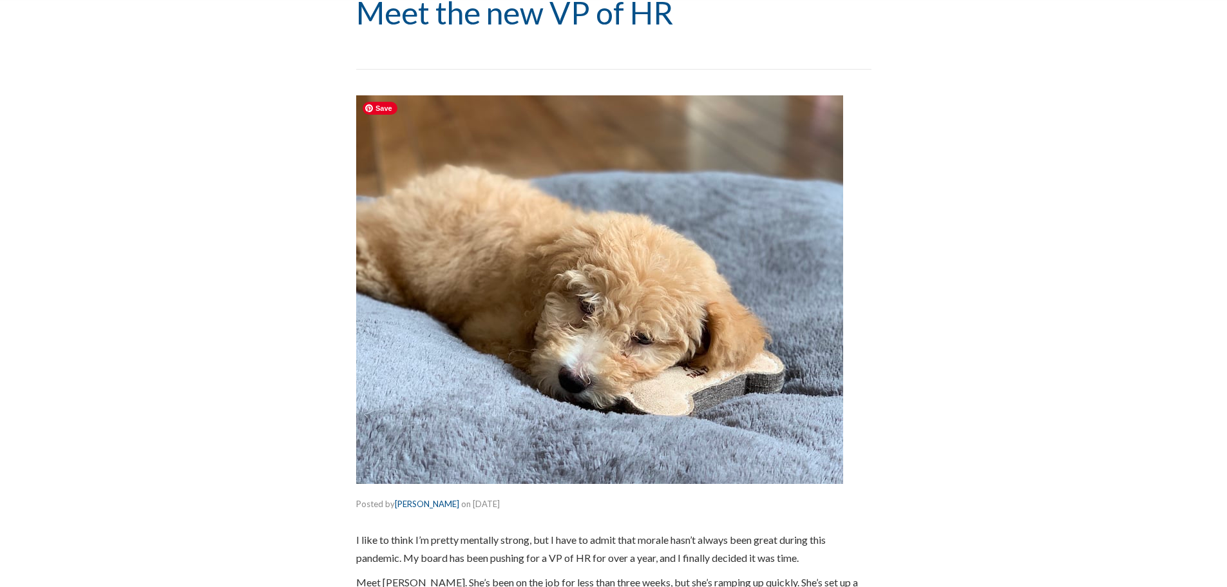
scroll to position [0, 0]
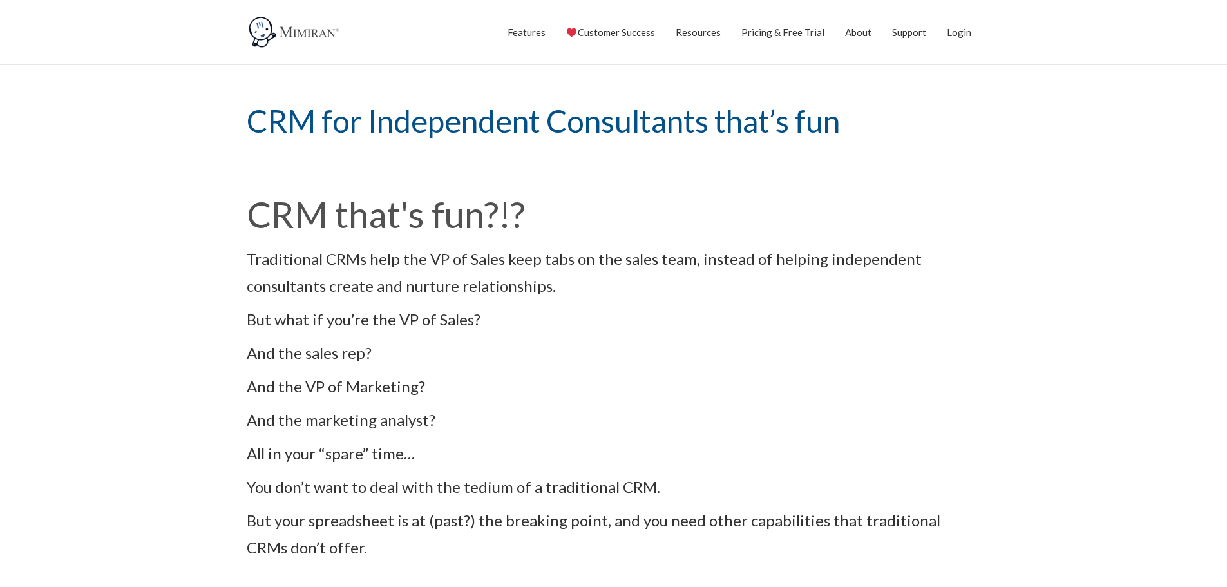
scroll to position [1930, 0]
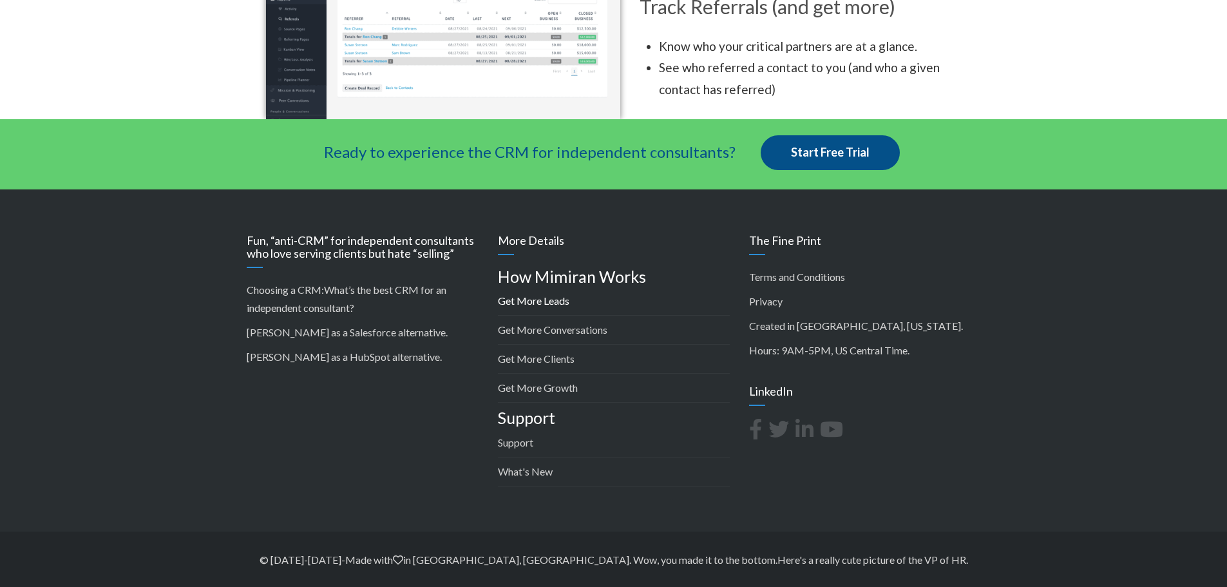
click at [527, 296] on link "Get More Leads" at bounding box center [533, 300] width 71 height 12
